Goal: Task Accomplishment & Management: Complete application form

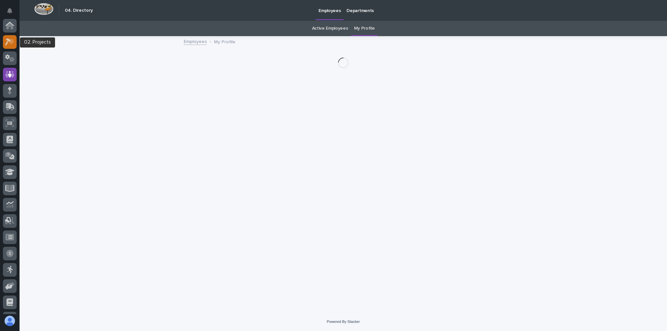
click at [14, 41] on icon at bounding box center [12, 41] width 6 height 7
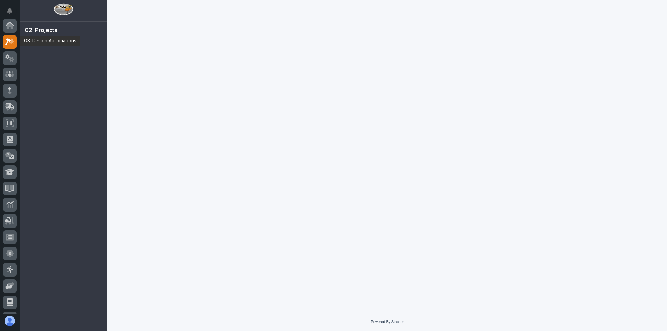
scroll to position [16, 0]
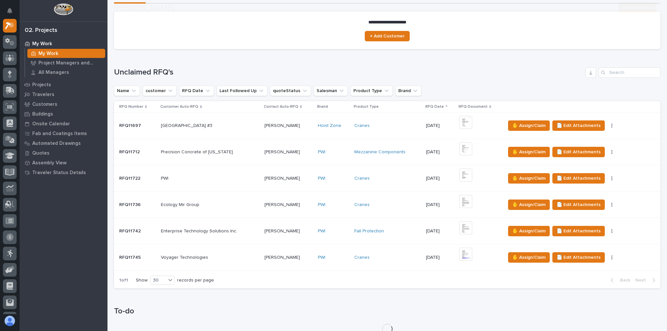
scroll to position [52, 0]
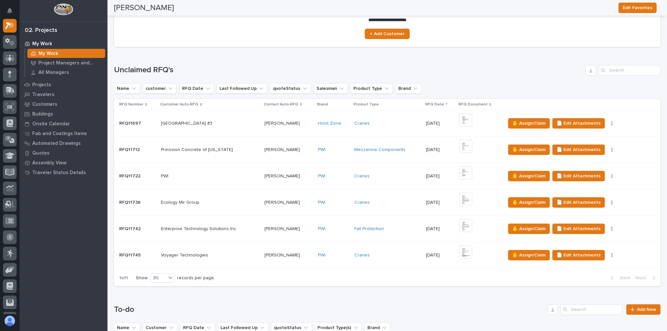
click at [215, 254] on p at bounding box center [210, 256] width 98 height 6
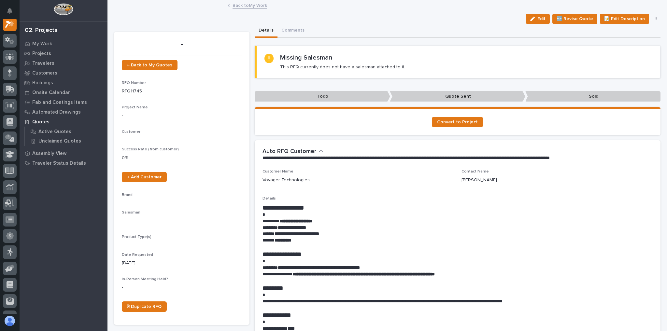
scroll to position [16, 0]
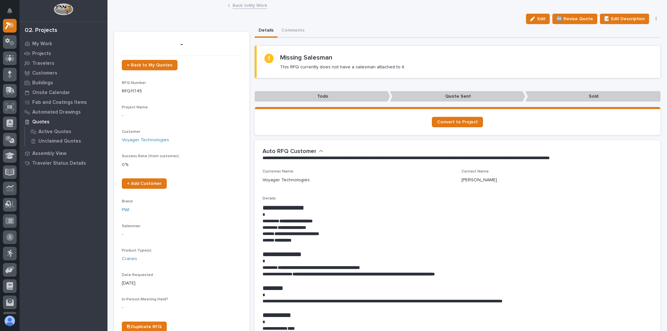
click at [653, 18] on button "button" at bounding box center [655, 19] width 9 height 5
click at [637, 42] on button "✋ Assign/Claim" at bounding box center [628, 42] width 58 height 10
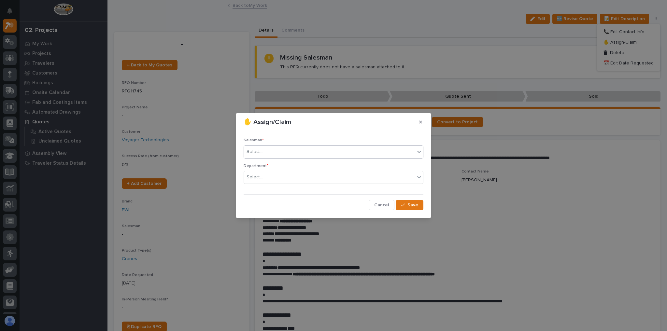
click at [313, 152] on div "Select..." at bounding box center [329, 151] width 171 height 11
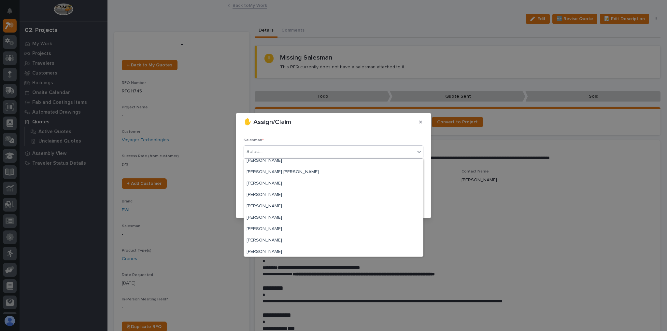
scroll to position [104, 0]
click at [270, 250] on div "[PERSON_NAME]" at bounding box center [333, 253] width 179 height 11
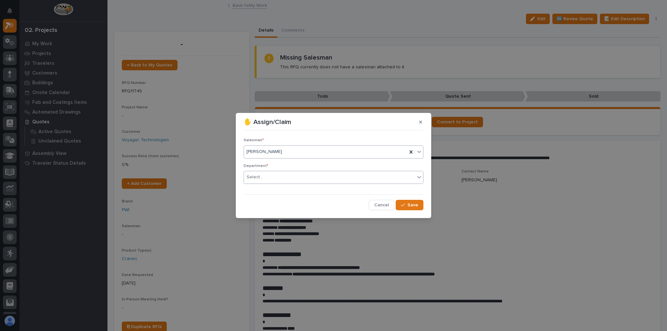
click at [265, 174] on div "Select..." at bounding box center [329, 177] width 171 height 11
click at [271, 191] on span "National Sales" at bounding box center [262, 189] width 33 height 7
click at [412, 203] on span "Save" at bounding box center [412, 205] width 11 height 6
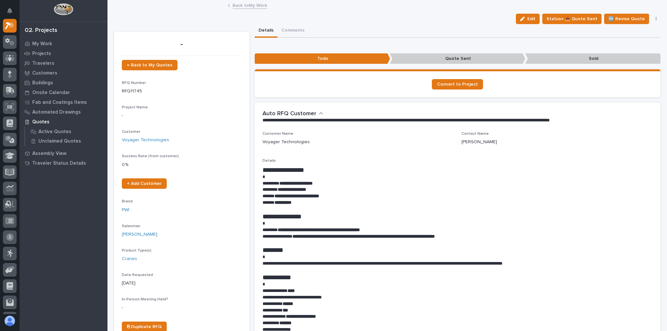
click at [253, 5] on link "Back to My Work" at bounding box center [249, 4] width 35 height 7
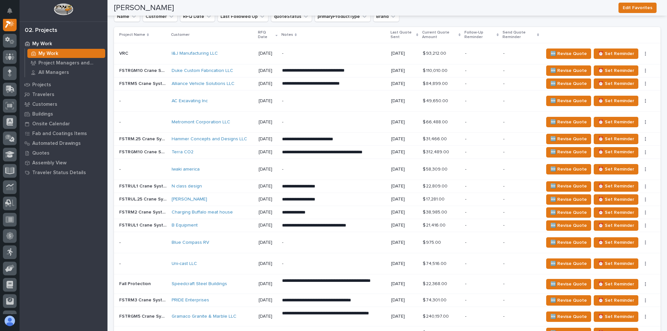
scroll to position [391, 0]
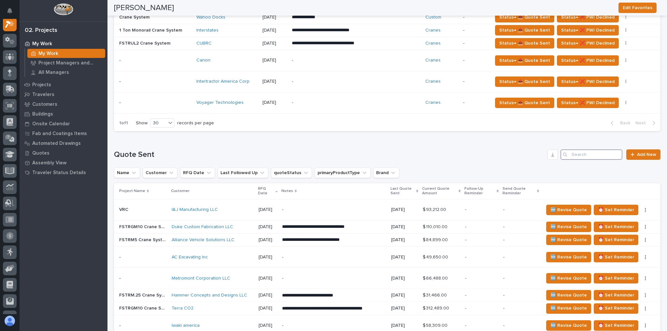
click at [593, 153] on input "Search" at bounding box center [591, 154] width 62 height 10
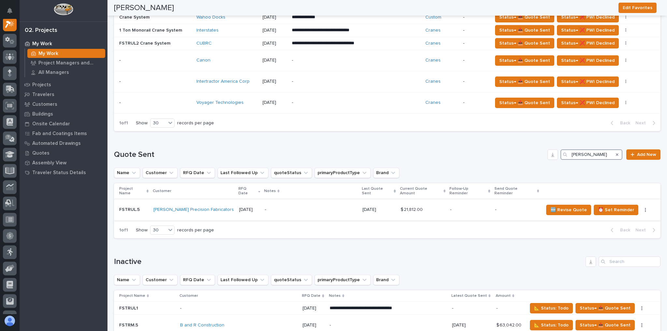
type input "[PERSON_NAME]"
click at [265, 207] on p "-" at bounding box center [311, 210] width 92 height 6
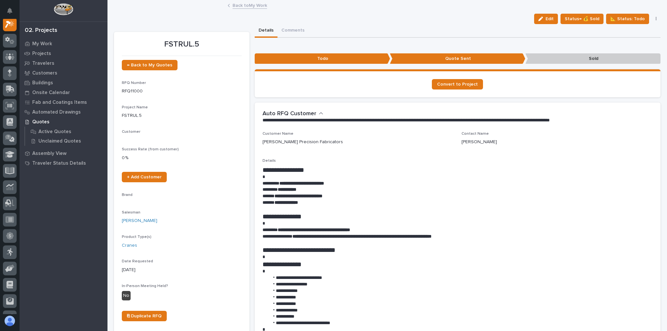
scroll to position [16, 0]
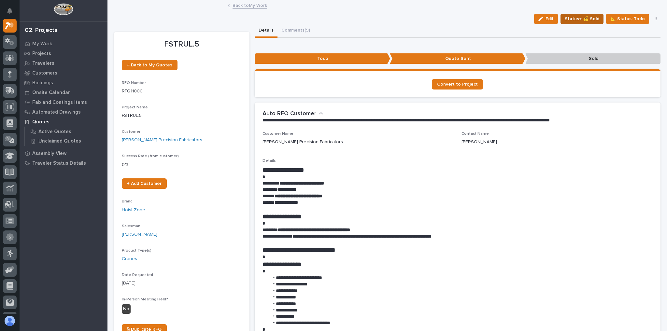
click at [578, 16] on span "Status→ 💰 Sold" at bounding box center [581, 19] width 35 height 8
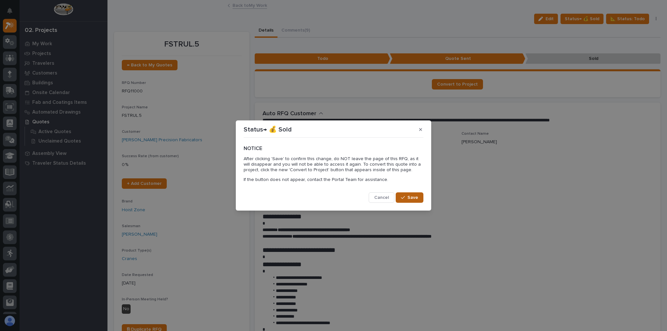
click at [418, 193] on button "Save" at bounding box center [409, 197] width 28 height 10
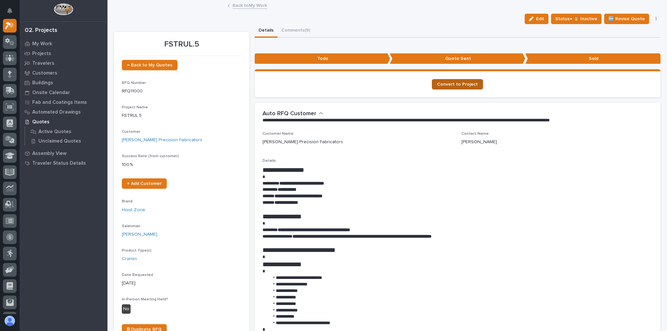
click at [462, 87] on link "Convert to Project" at bounding box center [457, 84] width 51 height 10
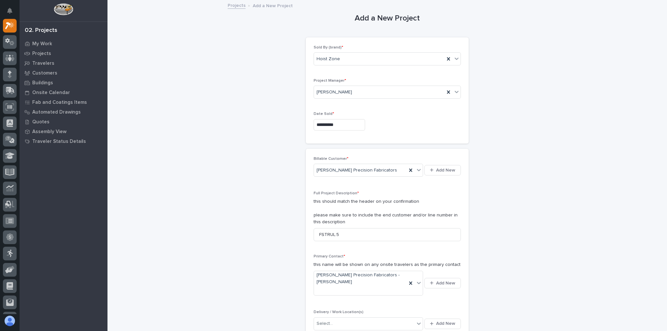
scroll to position [26, 0]
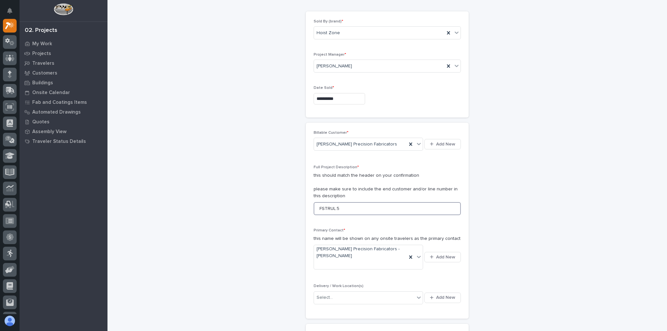
click at [348, 207] on input "FSTRUL.5" at bounding box center [386, 208] width 147 height 13
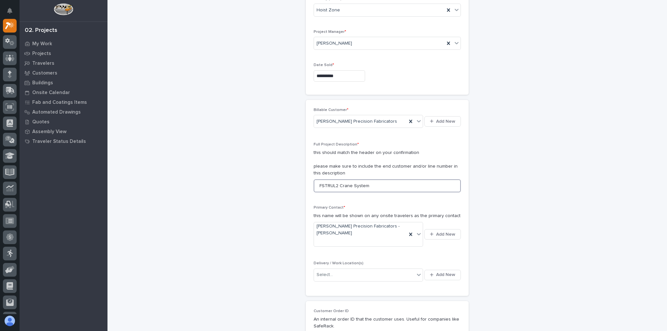
scroll to position [78, 0]
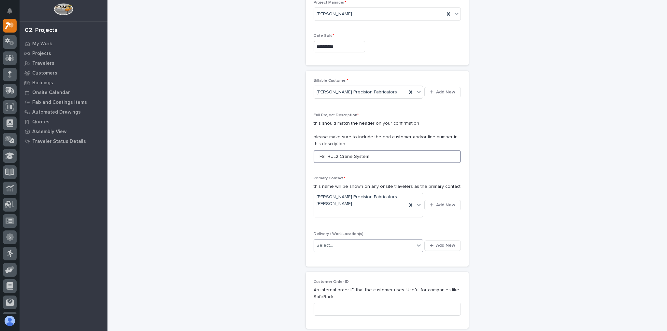
type input "FSTRUL2 Crane System"
click at [334, 240] on div "Select..." at bounding box center [364, 245] width 101 height 11
type input "*"
click at [442, 243] on span "Add New" at bounding box center [445, 246] width 19 height 6
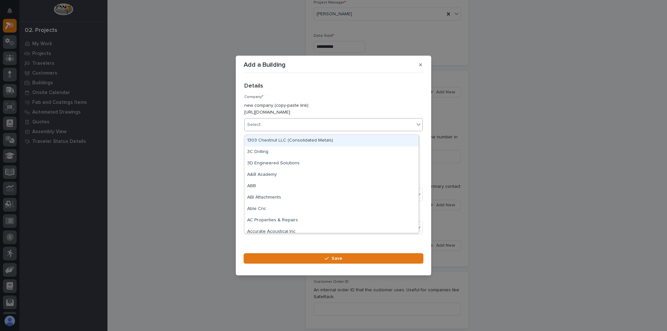
click at [298, 129] on div "Select..." at bounding box center [329, 124] width 170 height 11
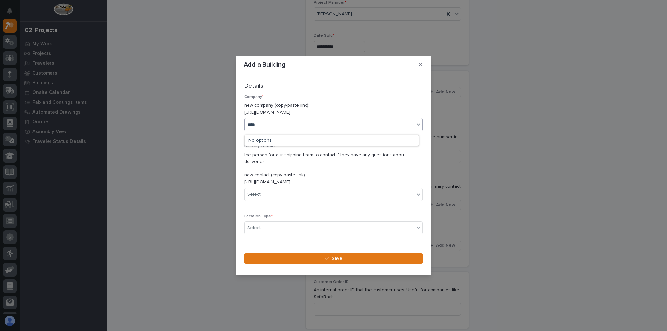
type input "*****"
click at [276, 189] on div "Select..." at bounding box center [329, 194] width 170 height 11
click at [259, 185] on div "Delivery Contact * the person for our shipping team to contact if they have any…" at bounding box center [333, 175] width 178 height 62
click at [257, 191] on div "Select..." at bounding box center [255, 194] width 16 height 7
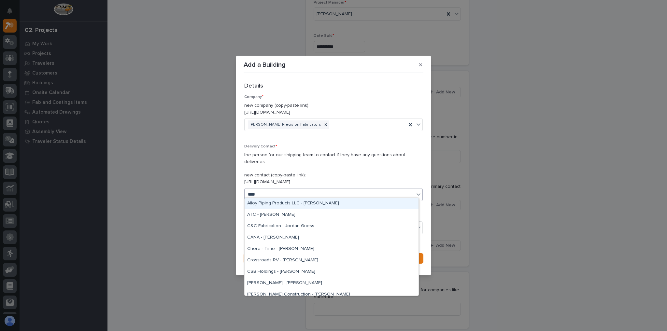
type input "*****"
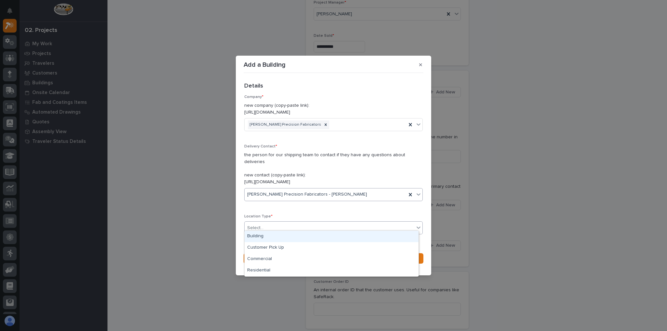
drag, startPoint x: 290, startPoint y: 219, endPoint x: 295, endPoint y: 221, distance: 4.7
click at [292, 223] on div "Select..." at bounding box center [329, 228] width 170 height 11
click at [288, 232] on div "Building" at bounding box center [331, 236] width 174 height 11
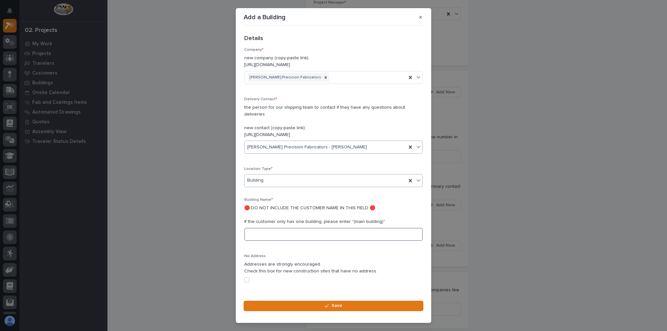
click at [277, 228] on input at bounding box center [333, 234] width 178 height 13
type input "Main Building"
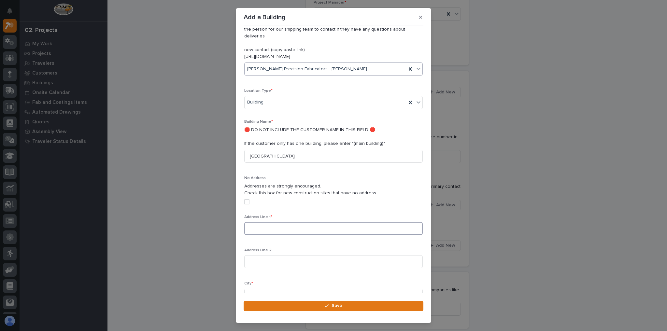
click at [264, 223] on input at bounding box center [333, 228] width 178 height 13
paste input "675 Dana Rd"
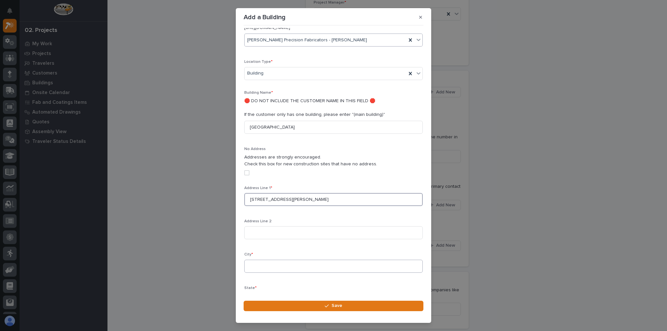
scroll to position [130, 0]
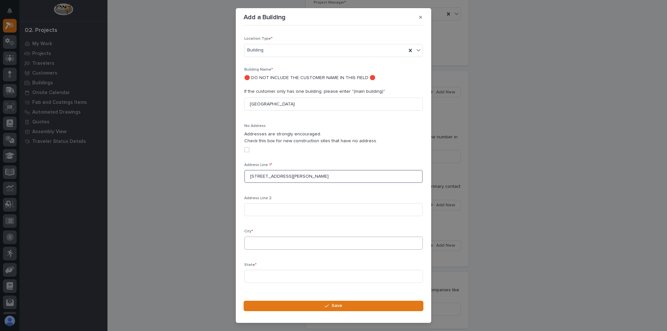
type input "675 Dana Rd"
click at [271, 237] on input at bounding box center [333, 243] width 178 height 13
type input "Hendersonville"
click at [258, 270] on input at bounding box center [333, 276] width 178 height 13
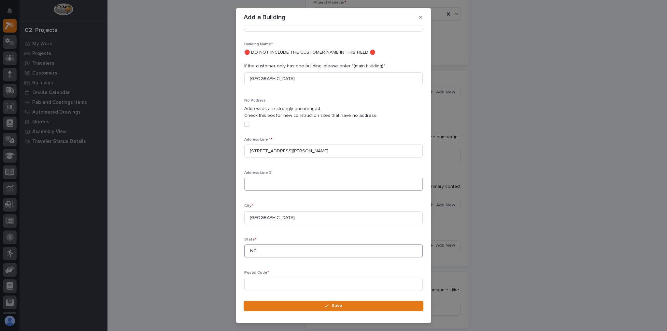
scroll to position [217, 0]
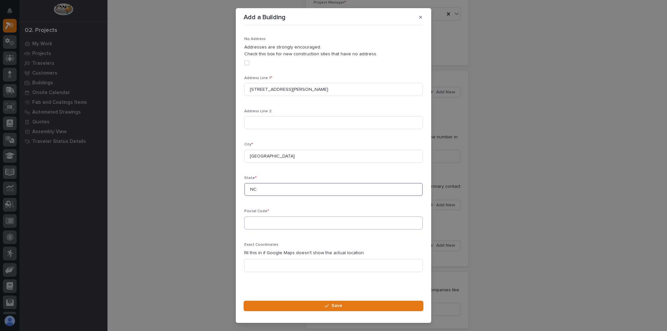
type input "NC"
click at [264, 216] on input at bounding box center [333, 222] width 178 height 13
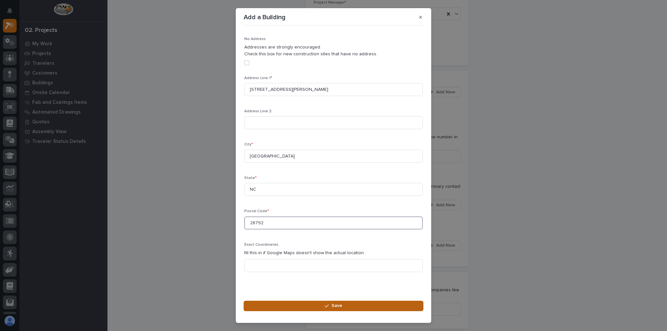
type input "28792"
click at [332, 306] on span "Save" at bounding box center [336, 306] width 11 height 6
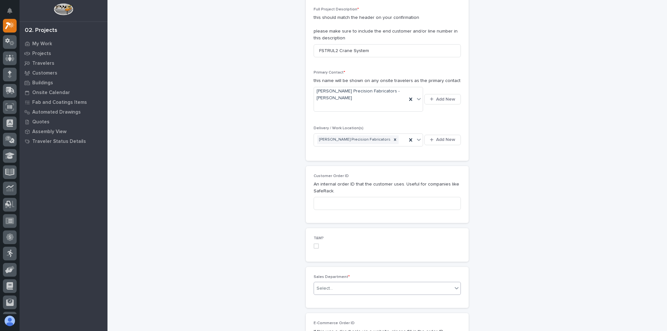
scroll to position [208, 0]
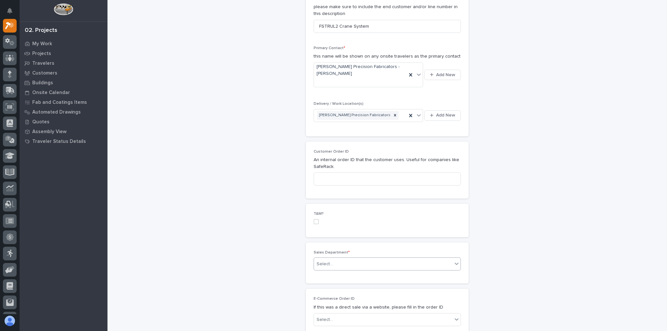
click at [343, 259] on div "Select..." at bounding box center [383, 264] width 138 height 11
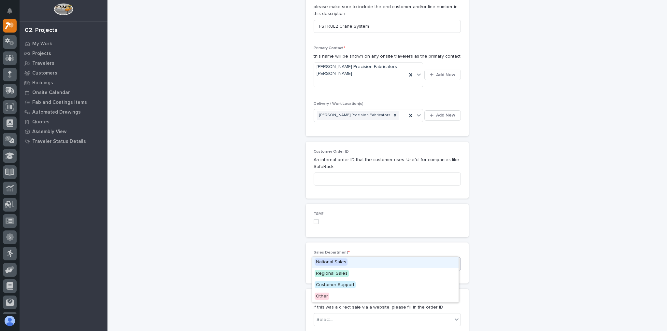
click at [344, 258] on span "National Sales" at bounding box center [330, 261] width 33 height 7
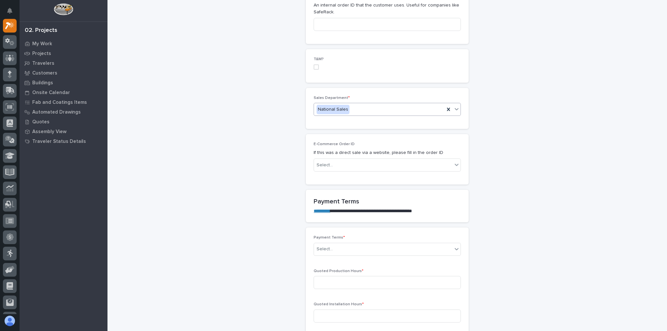
scroll to position [365, 0]
click at [358, 242] on div "Select..." at bounding box center [383, 247] width 138 height 11
click at [328, 280] on div "50/50" at bounding box center [385, 279] width 146 height 11
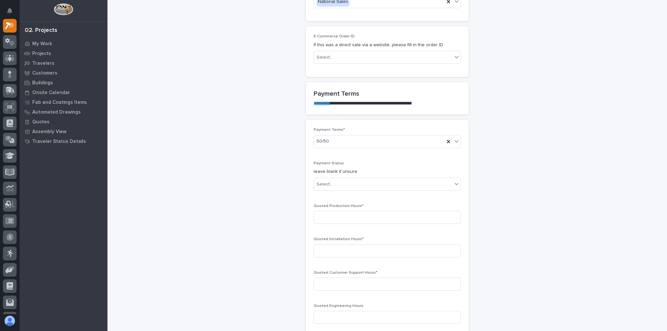
scroll to position [495, 0]
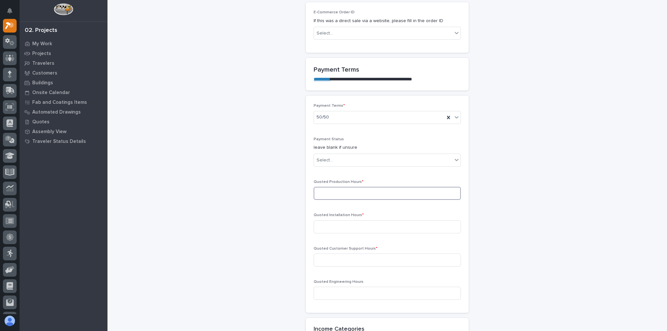
click at [339, 187] on input at bounding box center [386, 193] width 147 height 13
type input "108"
click at [360, 220] on input at bounding box center [386, 226] width 147 height 13
type input "0"
click at [354, 254] on input at bounding box center [386, 260] width 147 height 13
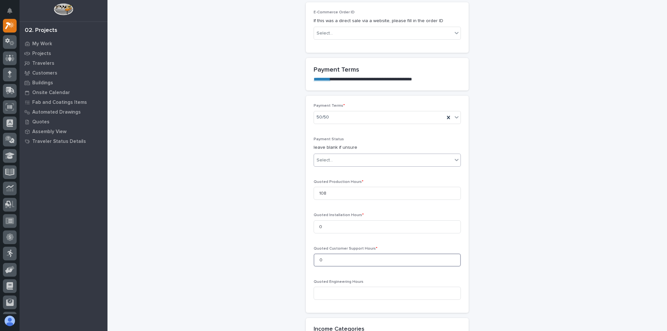
type input "0"
click at [346, 155] on div "Select..." at bounding box center [383, 160] width 138 height 11
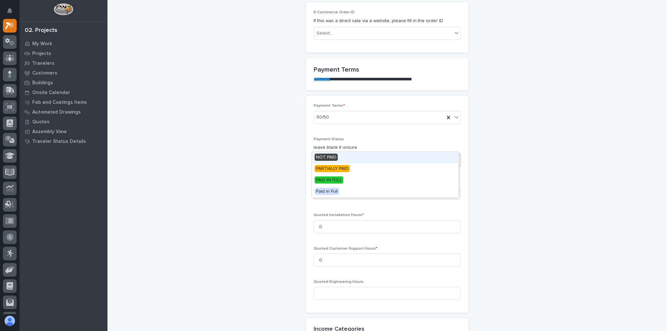
click at [342, 156] on div "NOT PAID" at bounding box center [385, 157] width 146 height 11
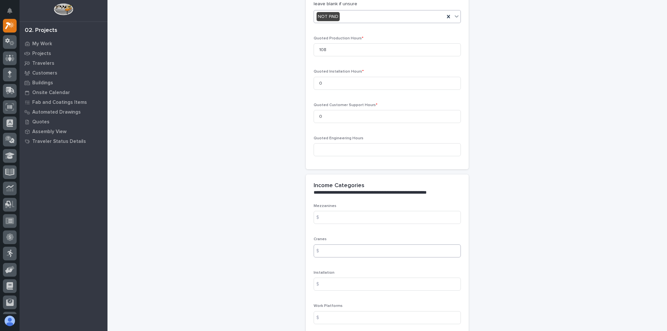
scroll to position [651, 0]
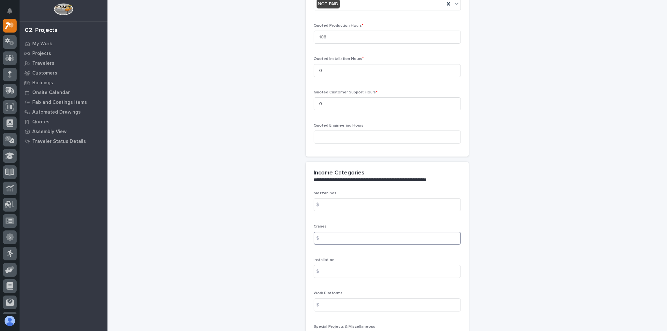
click at [334, 232] on input at bounding box center [386, 238] width 147 height 13
click at [326, 191] on div "Mezzanines $" at bounding box center [386, 203] width 147 height 25
click at [329, 198] on input at bounding box center [386, 204] width 147 height 13
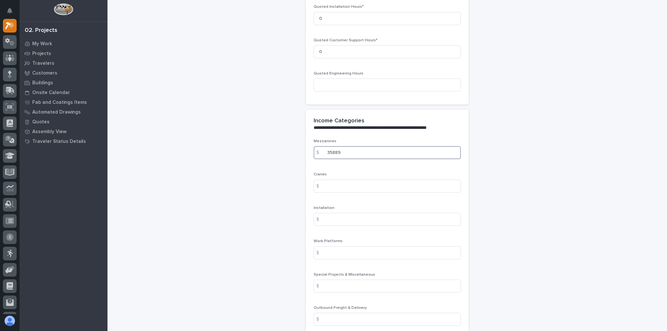
scroll to position [729, 0]
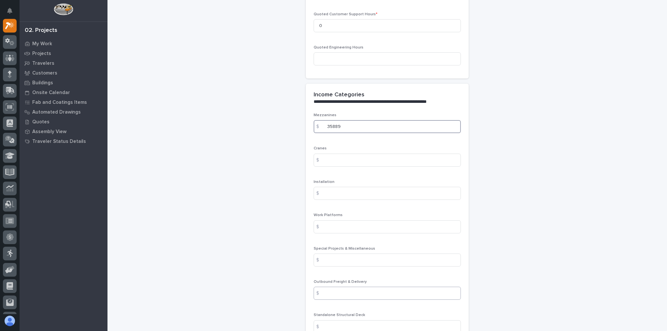
type input "35889"
click at [354, 287] on input at bounding box center [386, 293] width 147 height 13
type input "1455"
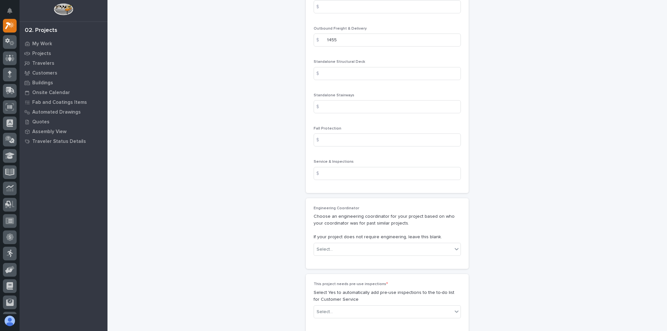
scroll to position [990, 0]
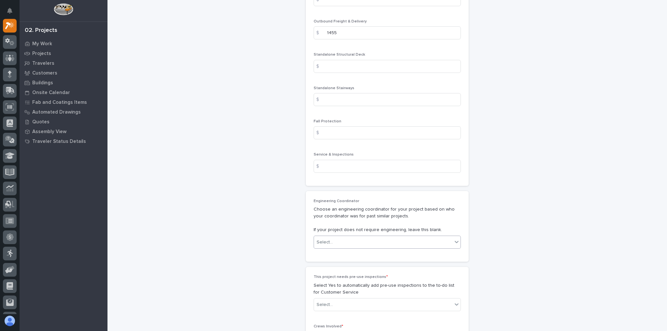
click at [337, 237] on div "Select..." at bounding box center [383, 242] width 138 height 11
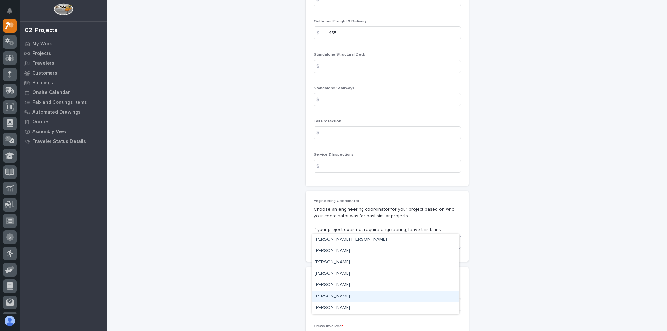
click at [345, 294] on div "[PERSON_NAME]" at bounding box center [385, 296] width 146 height 11
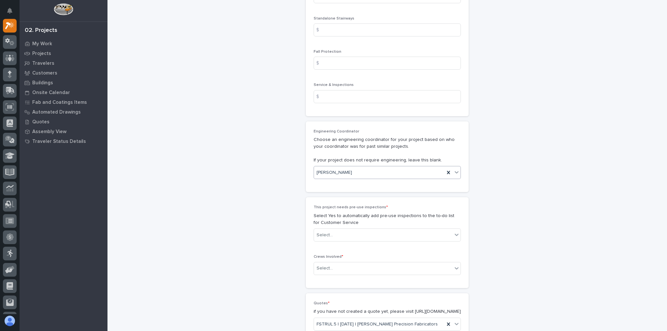
scroll to position [1068, 0]
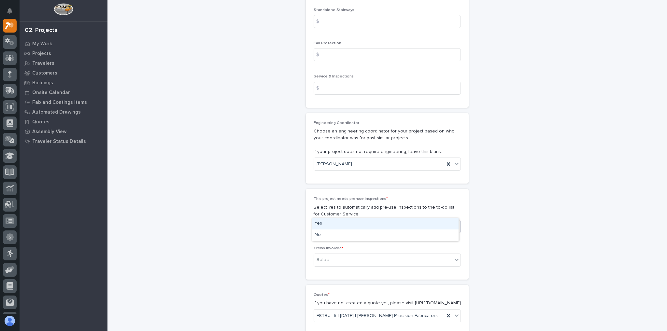
click at [337, 221] on div "Select..." at bounding box center [383, 226] width 138 height 11
click at [338, 230] on div "No" at bounding box center [385, 234] width 146 height 11
click at [340, 255] on div "Select..." at bounding box center [383, 260] width 138 height 11
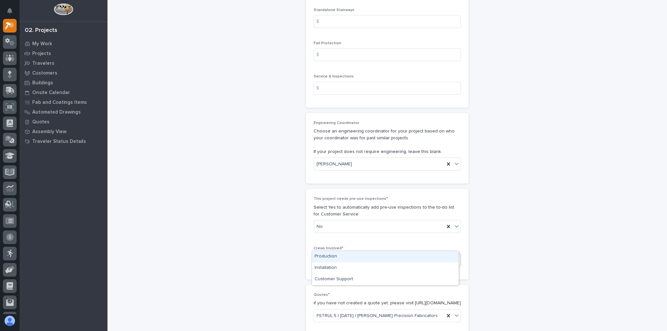
click at [338, 254] on div "Production" at bounding box center [385, 256] width 146 height 11
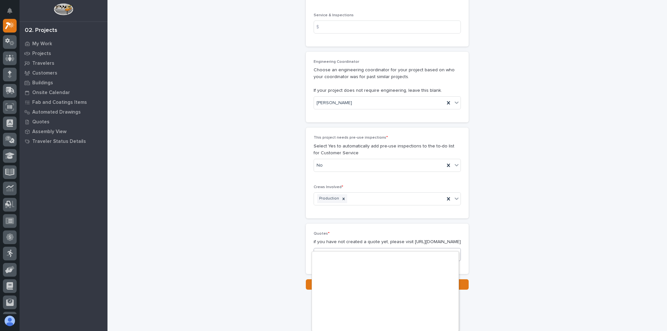
scroll to position [4523, 0]
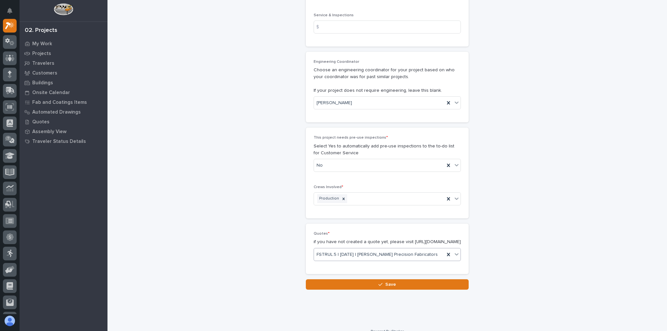
click at [379, 279] on button "Save" at bounding box center [387, 284] width 163 height 10
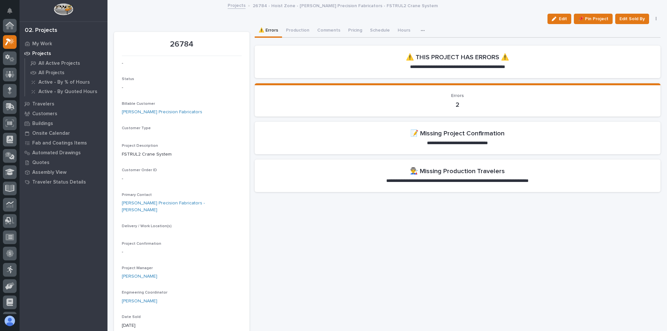
scroll to position [16, 0]
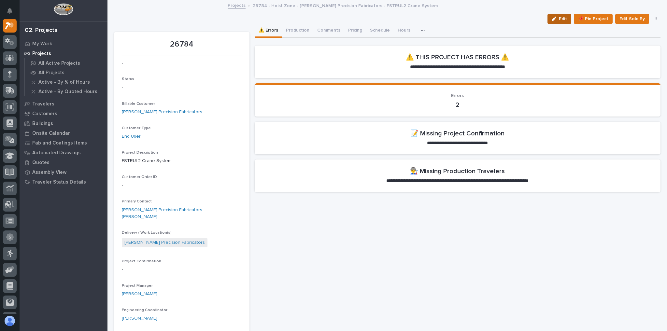
click at [556, 19] on div "button" at bounding box center [554, 19] width 7 height 5
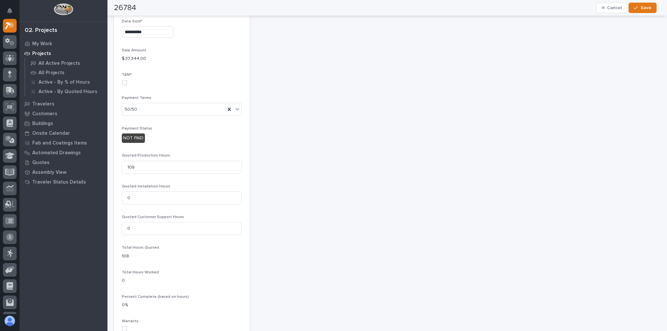
scroll to position [573, 0]
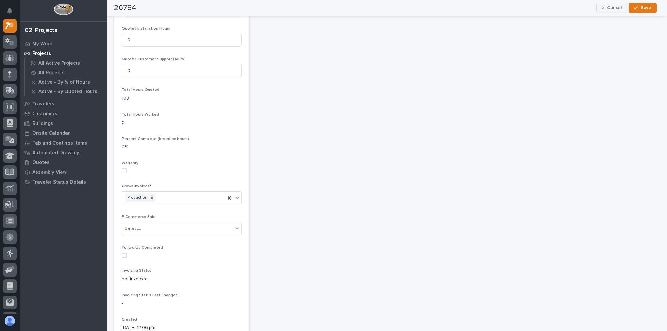
click at [618, 7] on span "Cancel" at bounding box center [614, 8] width 15 height 6
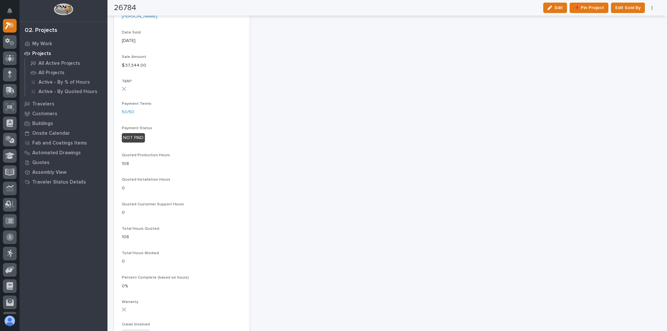
scroll to position [0, 0]
